Goal: Register for event/course

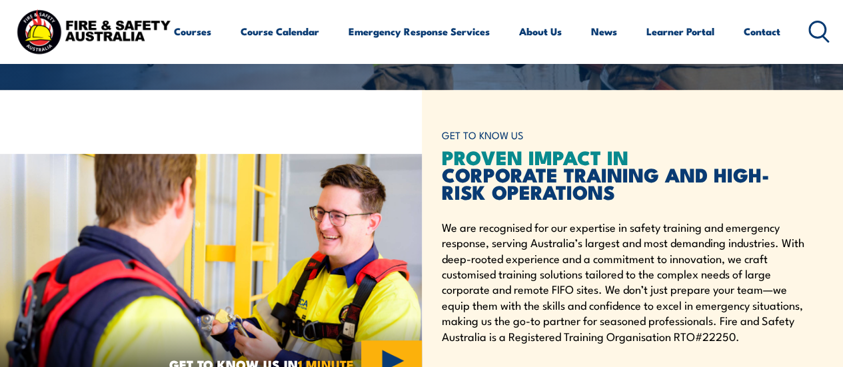
scroll to position [133, 0]
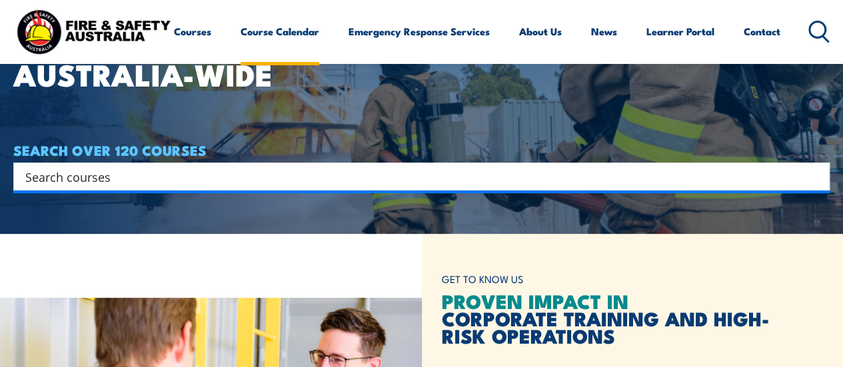
click at [241, 47] on link "Course Calendar" at bounding box center [280, 31] width 79 height 32
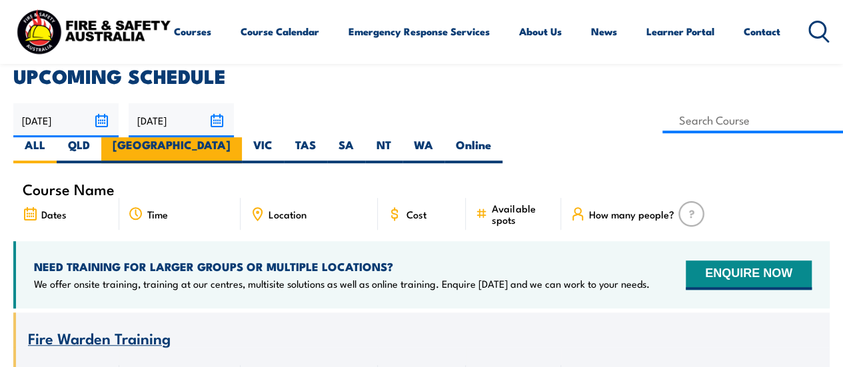
click at [242, 137] on label "[GEOGRAPHIC_DATA]" at bounding box center [171, 150] width 141 height 26
click at [239, 137] on input "[GEOGRAPHIC_DATA]" at bounding box center [235, 141] width 9 height 9
radio input "true"
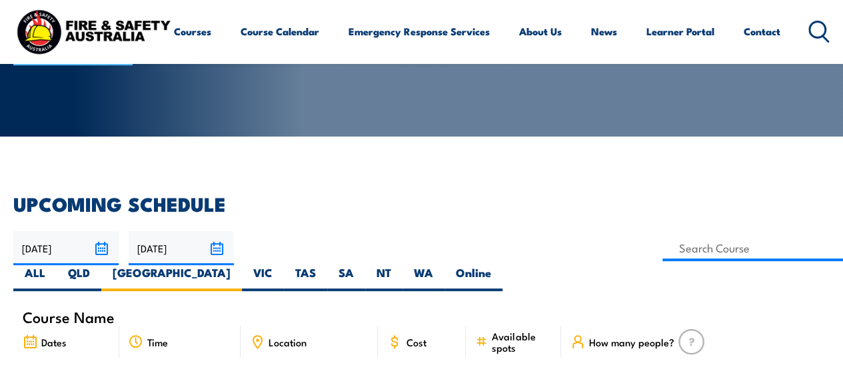
scroll to position [200, 0]
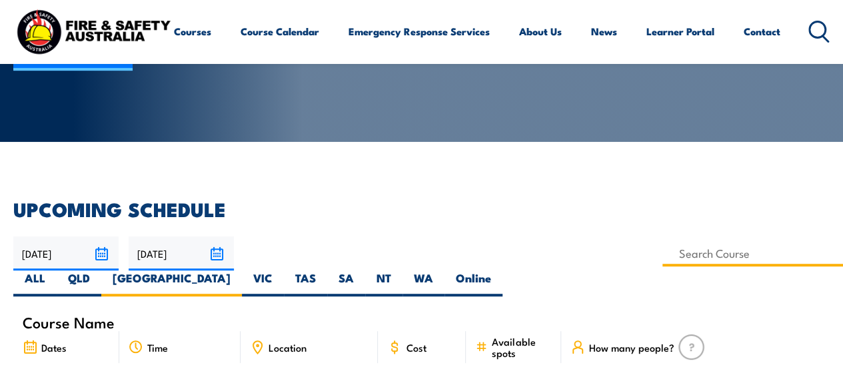
click at [663, 253] on input at bounding box center [753, 254] width 181 height 26
type input "Fire Warden / Chief Fire Warden Training"
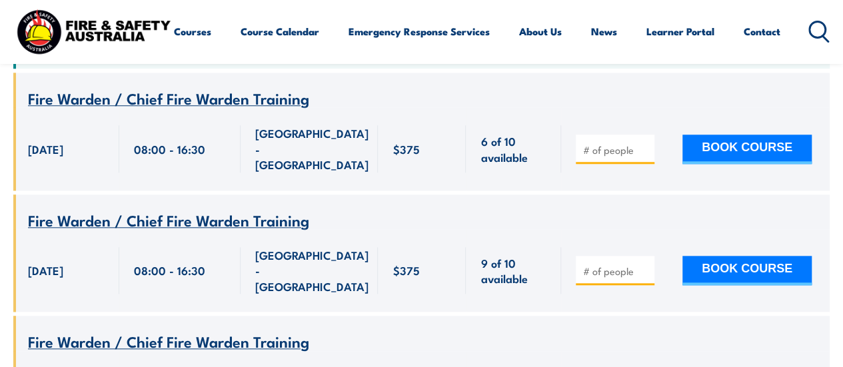
scroll to position [600, 0]
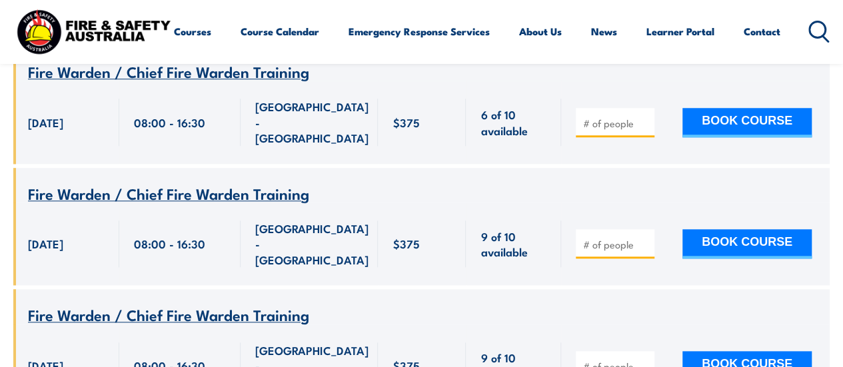
click at [144, 325] on div "08:00 - 16:30" at bounding box center [179, 366] width 121 height 83
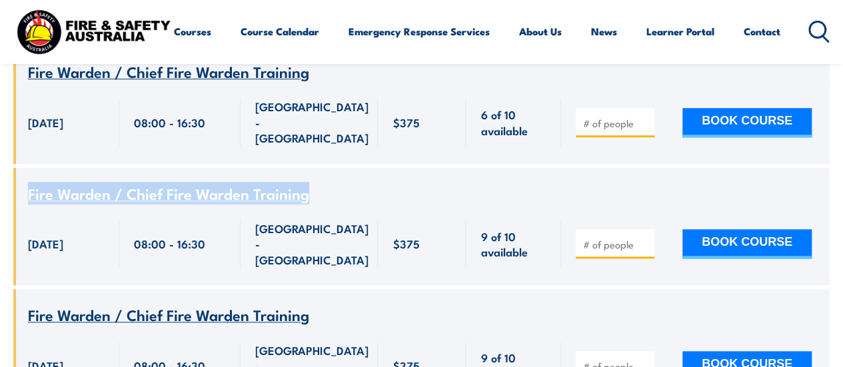
drag, startPoint x: 315, startPoint y: 159, endPoint x: 29, endPoint y: 157, distance: 285.3
click at [29, 186] on div "Fire Warden / Chief Fire Warden Training" at bounding box center [421, 194] width 787 height 17
copy span "Fire Warden / Chief Fire Warden Training"
